Goal: Information Seeking & Learning: Check status

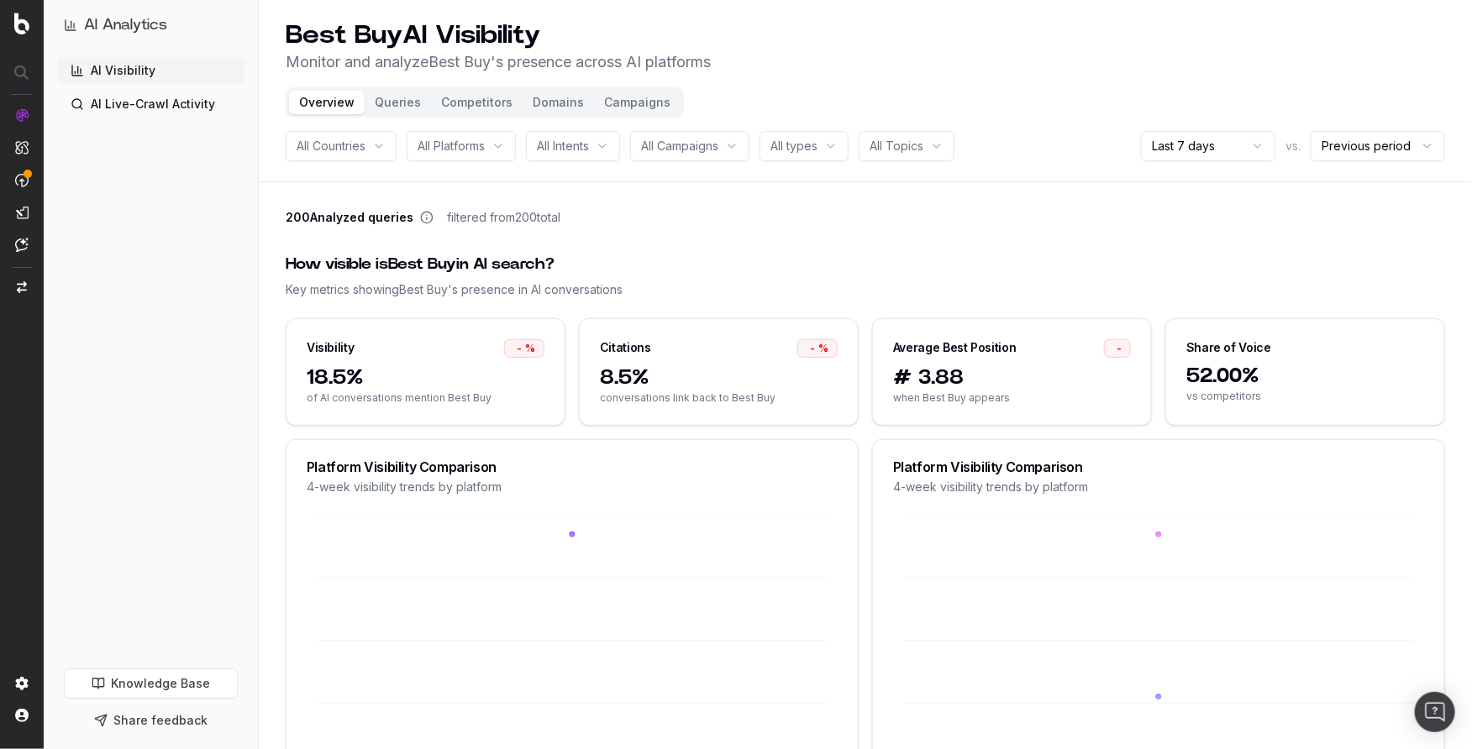
click at [395, 106] on button "Queries" at bounding box center [398, 103] width 66 height 24
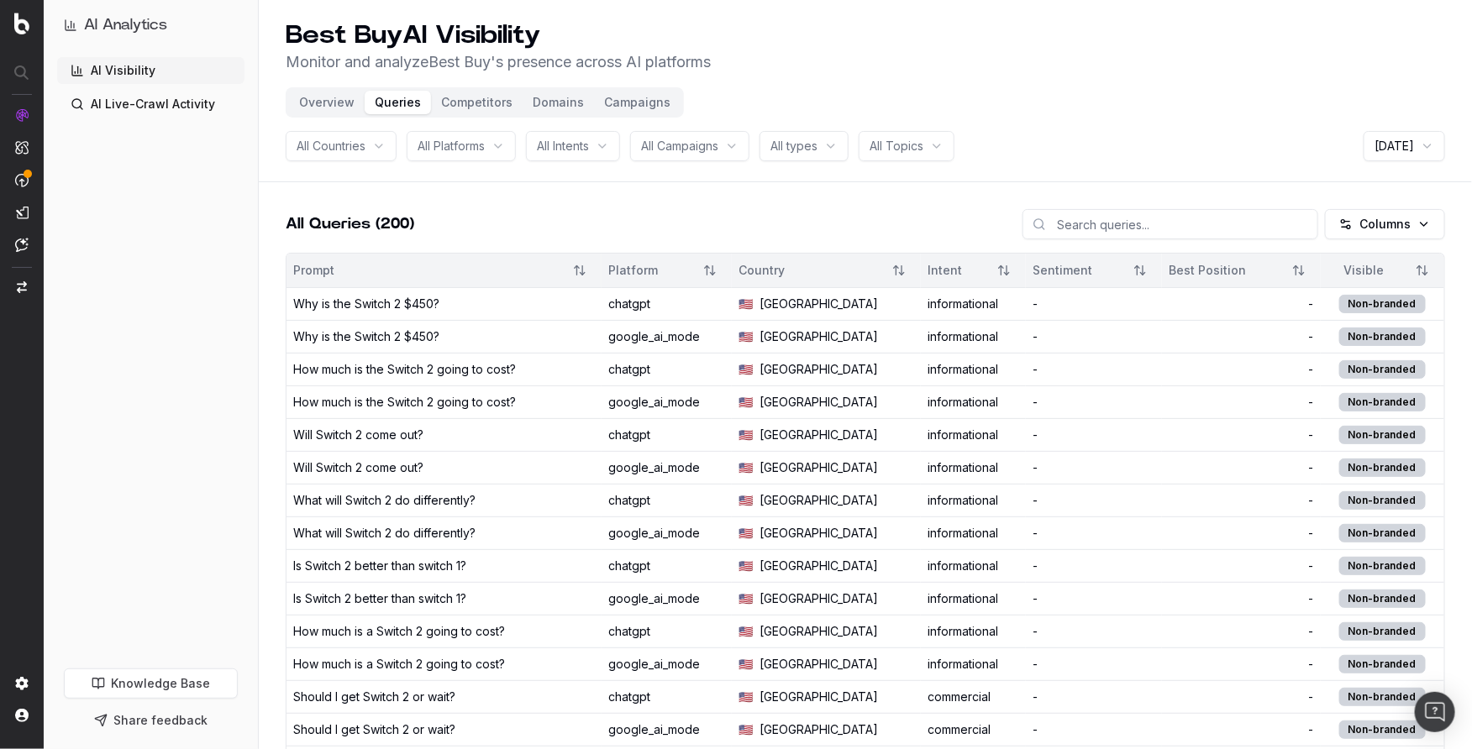
click at [332, 100] on button "Overview" at bounding box center [327, 103] width 76 height 24
